Goal: Information Seeking & Learning: Find specific fact

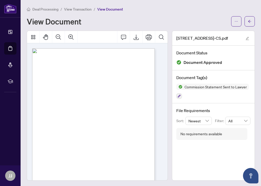
scroll to position [32, 0]
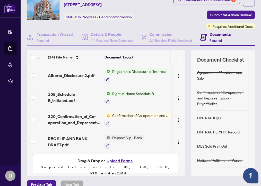
scroll to position [41, 0]
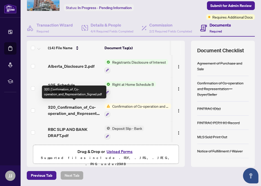
click at [84, 105] on span "320_Confirmation_of_Co-operation_and_Representation_Signed.pdf" at bounding box center [74, 110] width 53 height 12
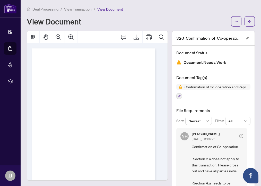
scroll to position [16, 0]
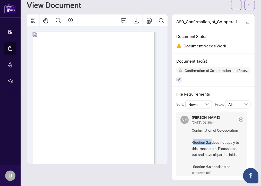
drag, startPoint x: 190, startPoint y: 141, endPoint x: 208, endPoint y: 140, distance: 17.5
click at [208, 140] on span "Confirmation of Co-operation -Section 2.a does not apply to this transaction. P…" at bounding box center [218, 151] width 52 height 48
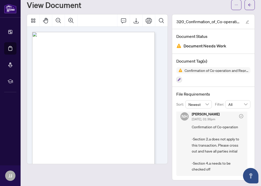
click at [192, 132] on span "Confirmation of Co-operation -Section 2.a does not apply to this transaction. P…" at bounding box center [218, 148] width 52 height 48
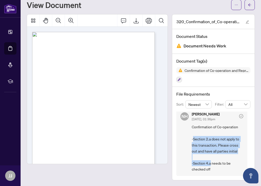
drag, startPoint x: 190, startPoint y: 138, endPoint x: 207, endPoint y: 162, distance: 29.2
click at [207, 162] on span "Confirmation of Co-operation -Section 2.a does not apply to this transaction. P…" at bounding box center [218, 148] width 52 height 48
copy span "Section 2.a does not apply to this transaction. Please cross out and have all p…"
